Goal: Task Accomplishment & Management: Manage account settings

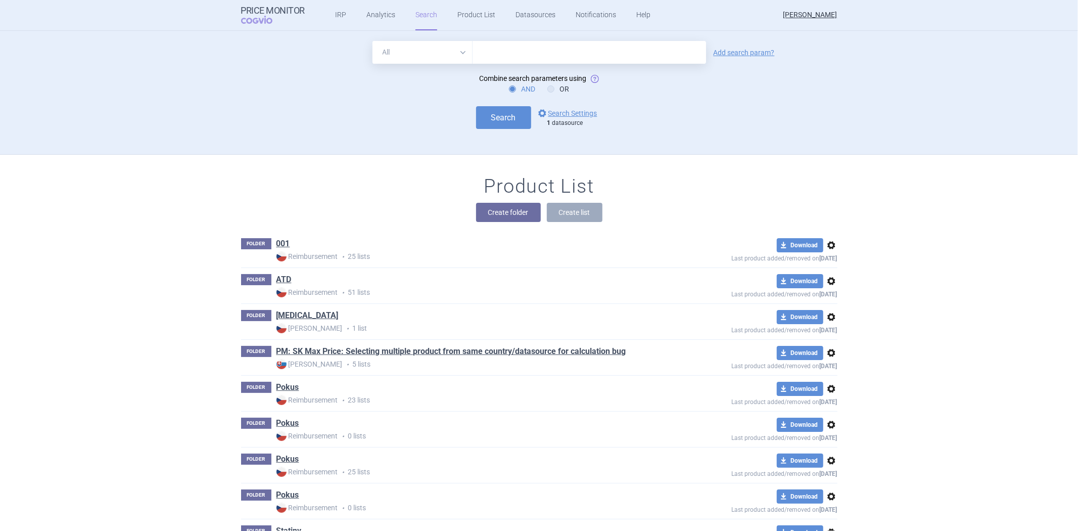
click at [432, 58] on select "All Brand Name ATC Company Active Substance Country Newer than" at bounding box center [423, 52] width 100 height 23
drag, startPoint x: 822, startPoint y: 138, endPoint x: 856, endPoint y: 158, distance: 39.9
click at [822, 138] on div "All Brand Name ATC Company Active Substance Country Newer than Add search param…" at bounding box center [539, 97] width 637 height 113
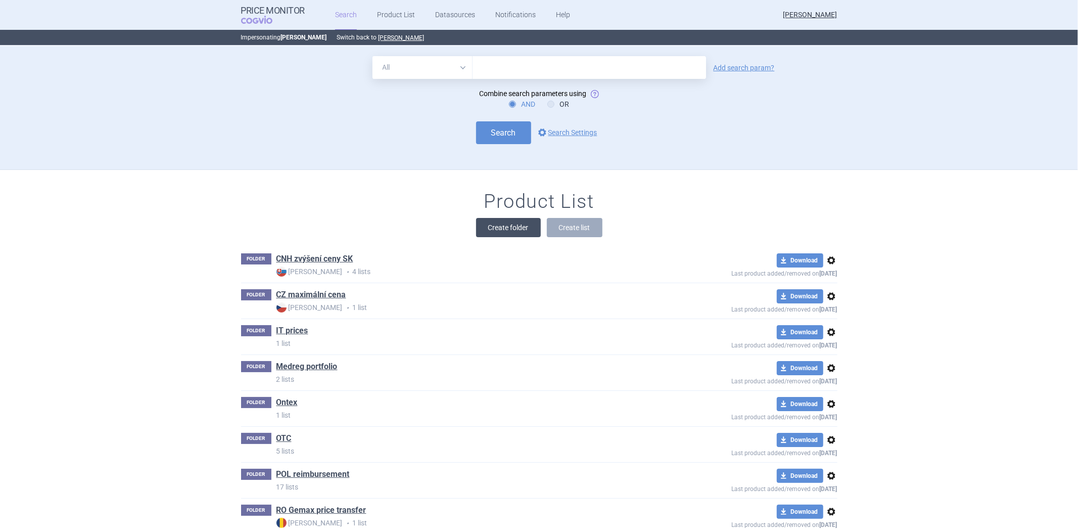
click at [487, 227] on button "Create folder" at bounding box center [508, 227] width 65 height 19
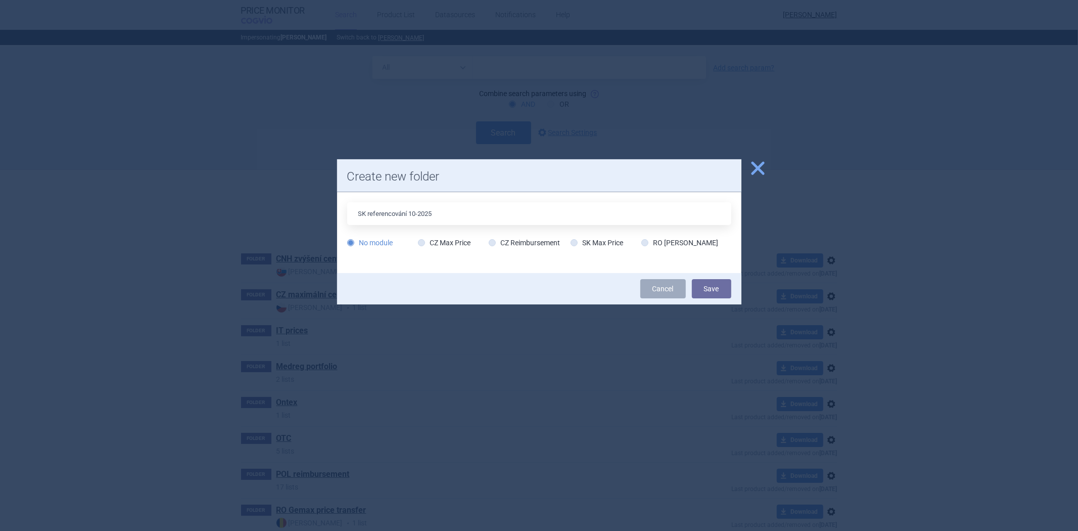
click at [364, 208] on input "SK referencování 10-2025" at bounding box center [539, 213] width 384 height 23
type input "SK referencování 10-2025"
click at [585, 247] on label "SK Max Price" at bounding box center [597, 243] width 53 height 10
click at [581, 247] on input "SK Max Price" at bounding box center [576, 243] width 10 height 10
radio input "true"
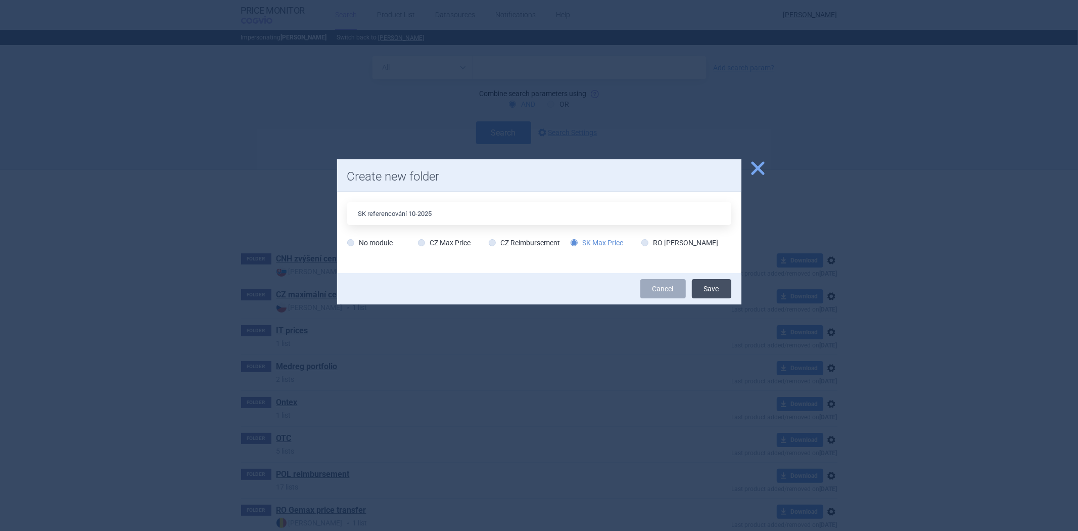
click at [706, 285] on button "Save" at bounding box center [711, 288] width 39 height 19
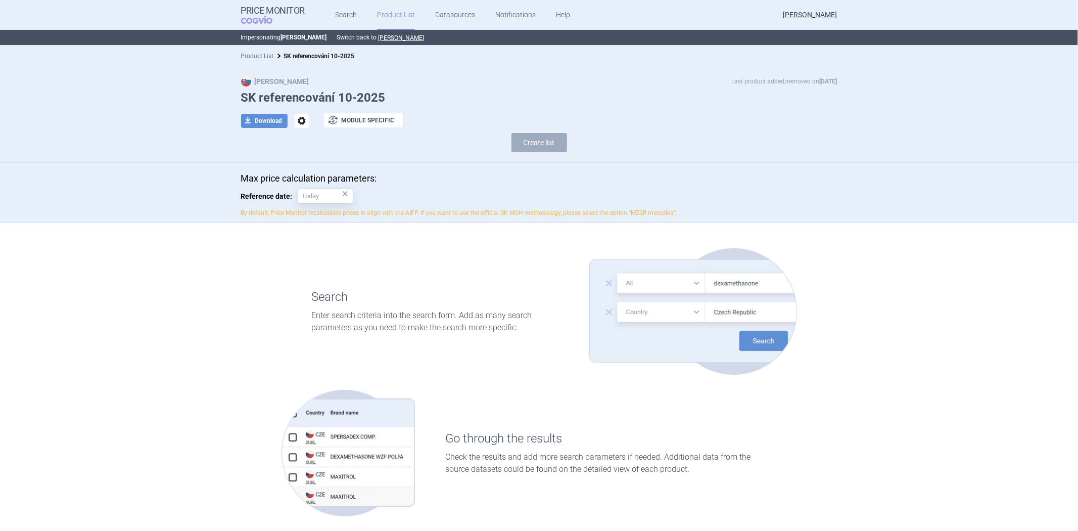
click at [259, 55] on link "Product List" at bounding box center [257, 56] width 33 height 7
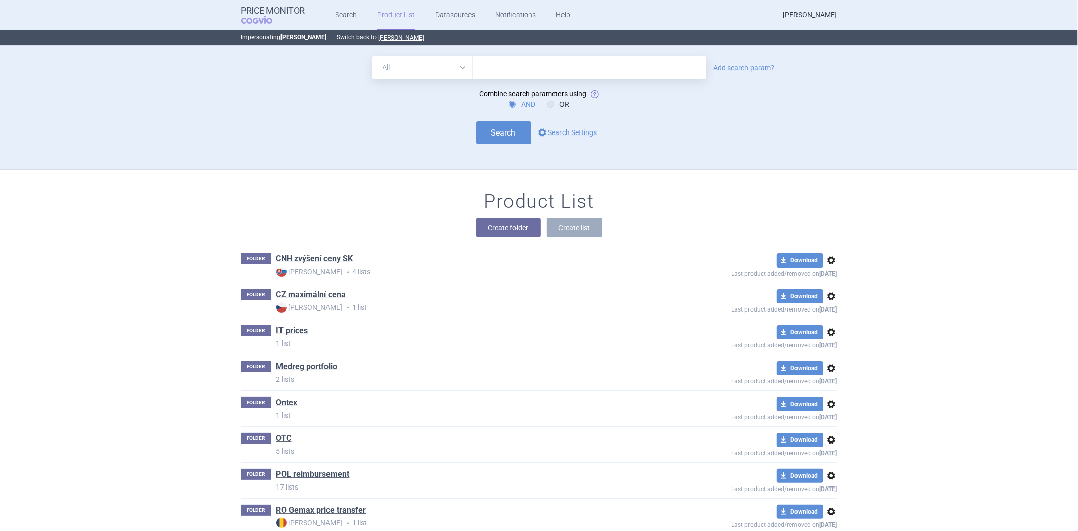
scroll to position [123, 0]
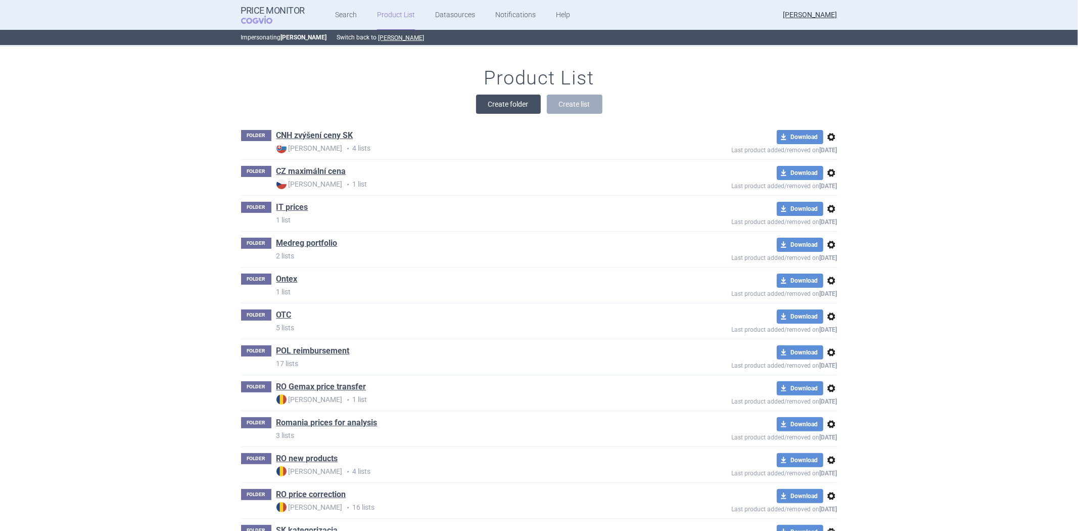
click at [496, 108] on button "Create folder" at bounding box center [508, 104] width 65 height 19
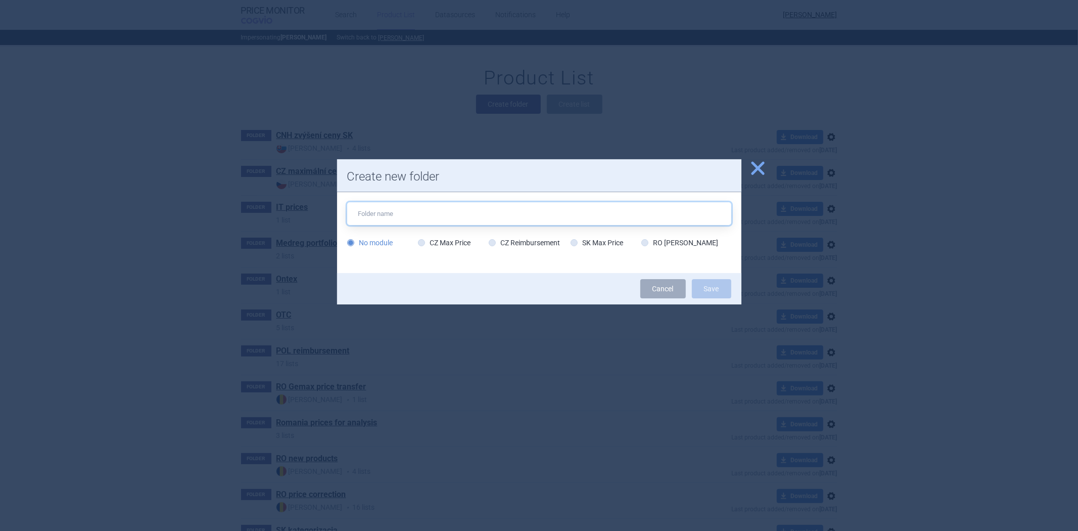
paste input "SK referencování 10-2025 bez ref."
click at [363, 218] on input "SK referencování 10-2025 bez ref." at bounding box center [539, 213] width 384 height 23
type input "SK referencování 10-2025 bez ref."
click at [595, 241] on label "SK Max Price" at bounding box center [597, 243] width 53 height 10
click at [581, 241] on input "SK Max Price" at bounding box center [576, 243] width 10 height 10
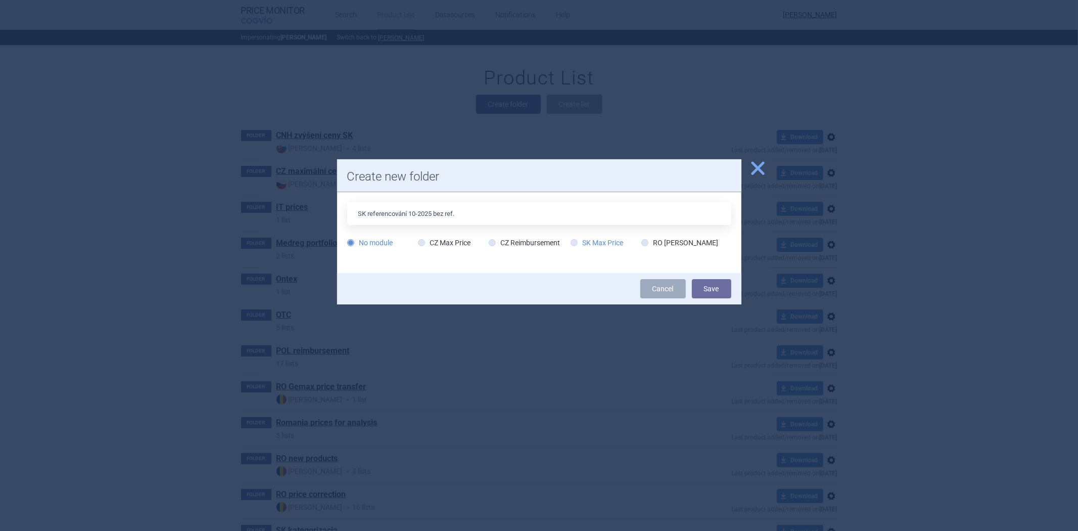
radio input "true"
click at [715, 289] on button "Save" at bounding box center [711, 288] width 39 height 19
